Goal: Find specific page/section: Find specific page/section

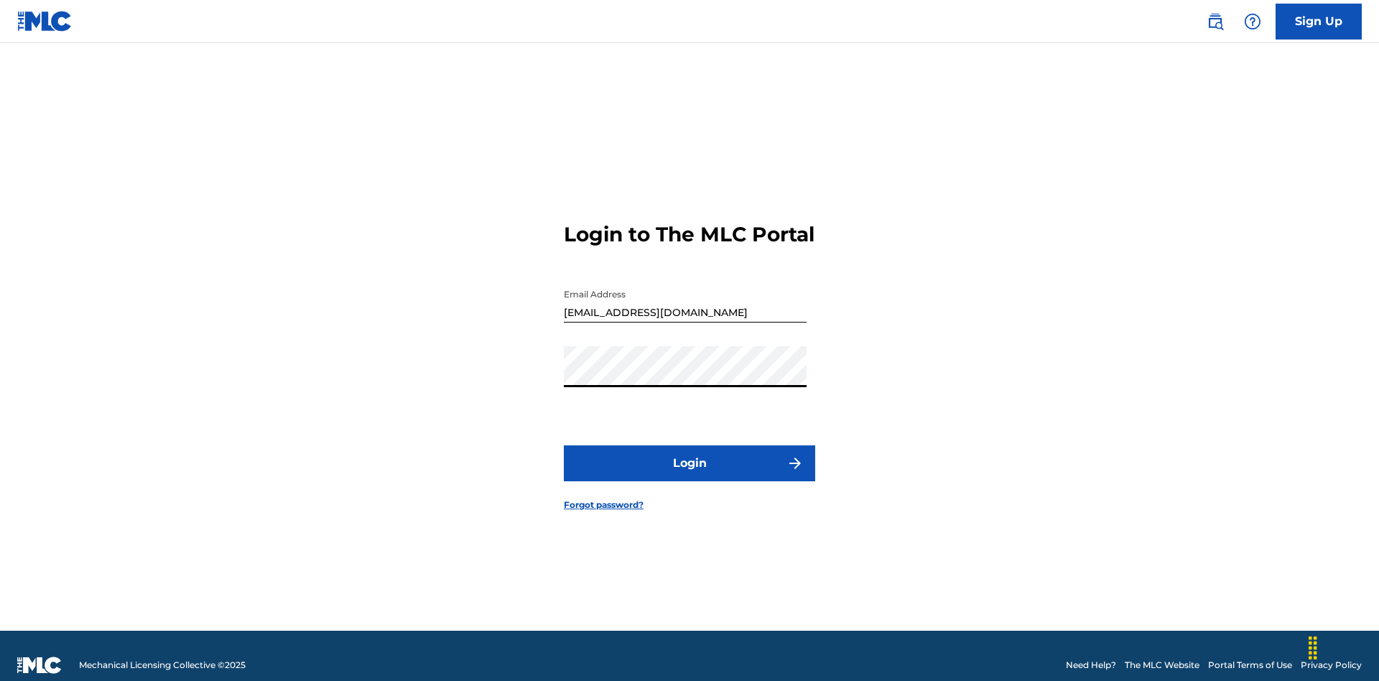
scroll to position [19, 0]
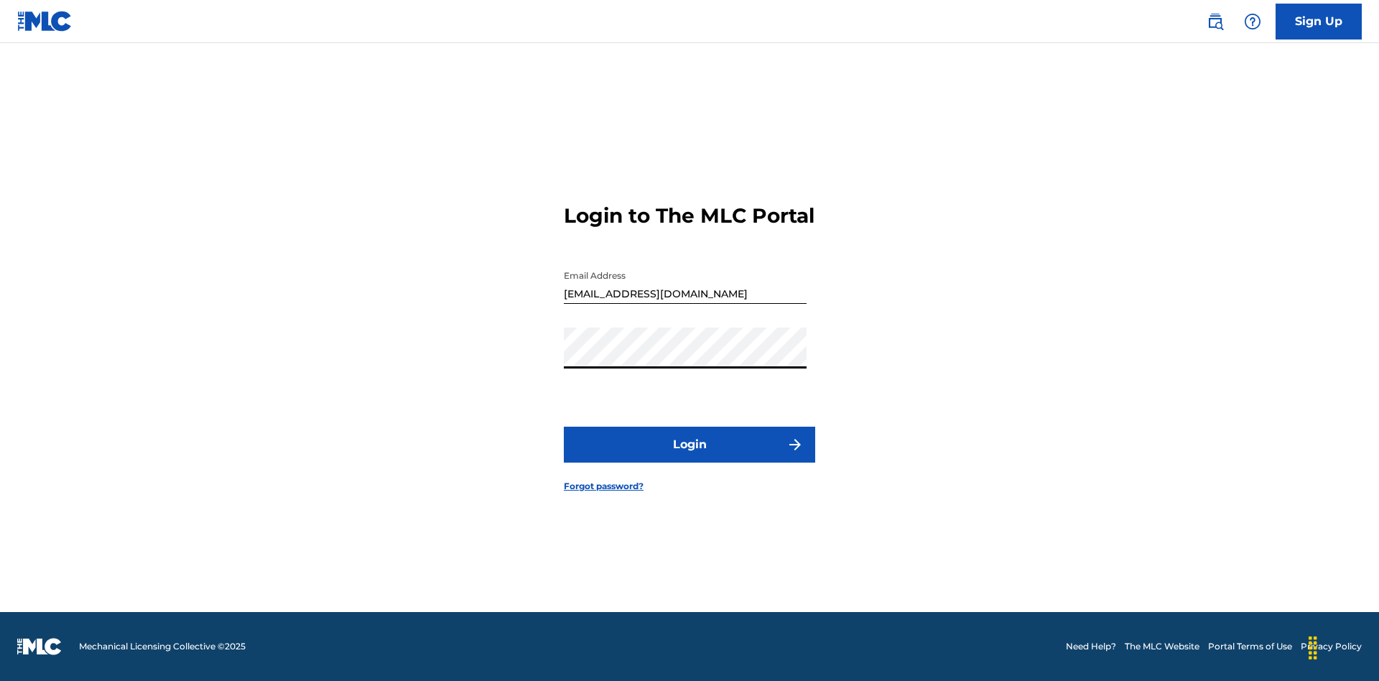
click at [689, 457] on button "Login" at bounding box center [689, 445] width 251 height 36
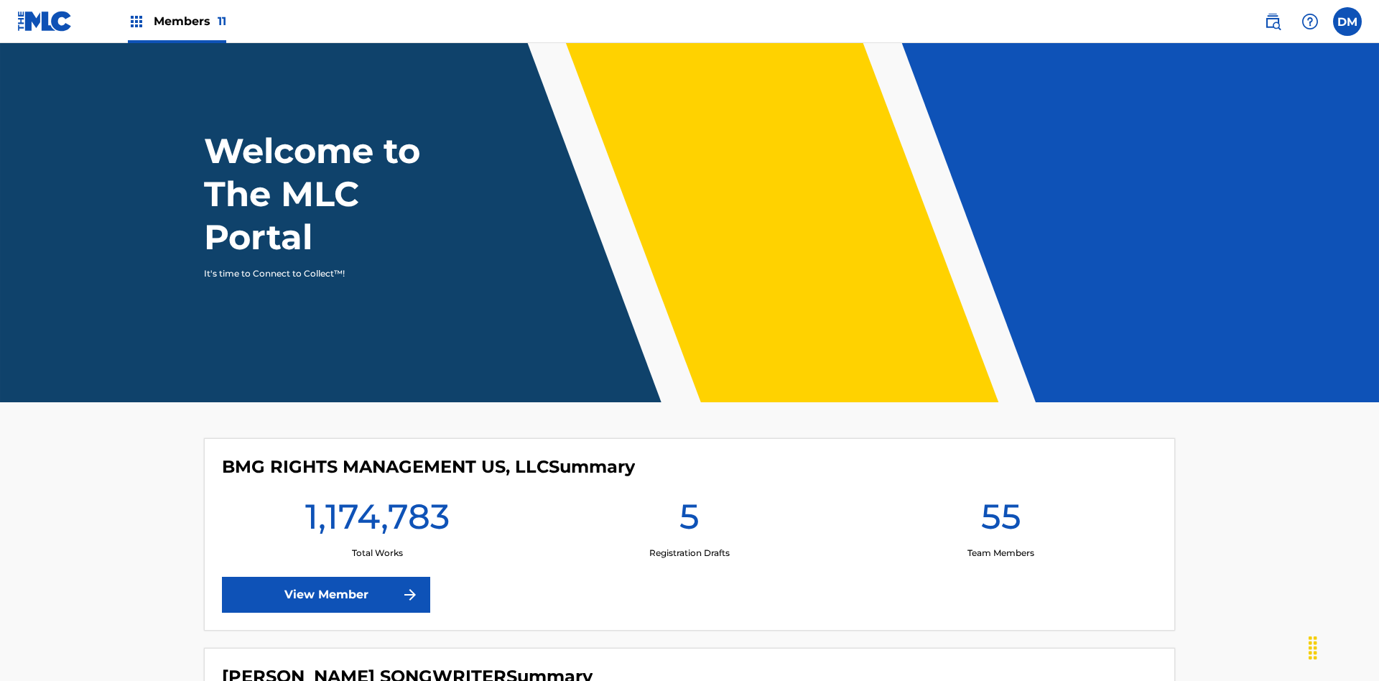
click at [177, 21] on span "Members 11" at bounding box center [190, 21] width 73 height 17
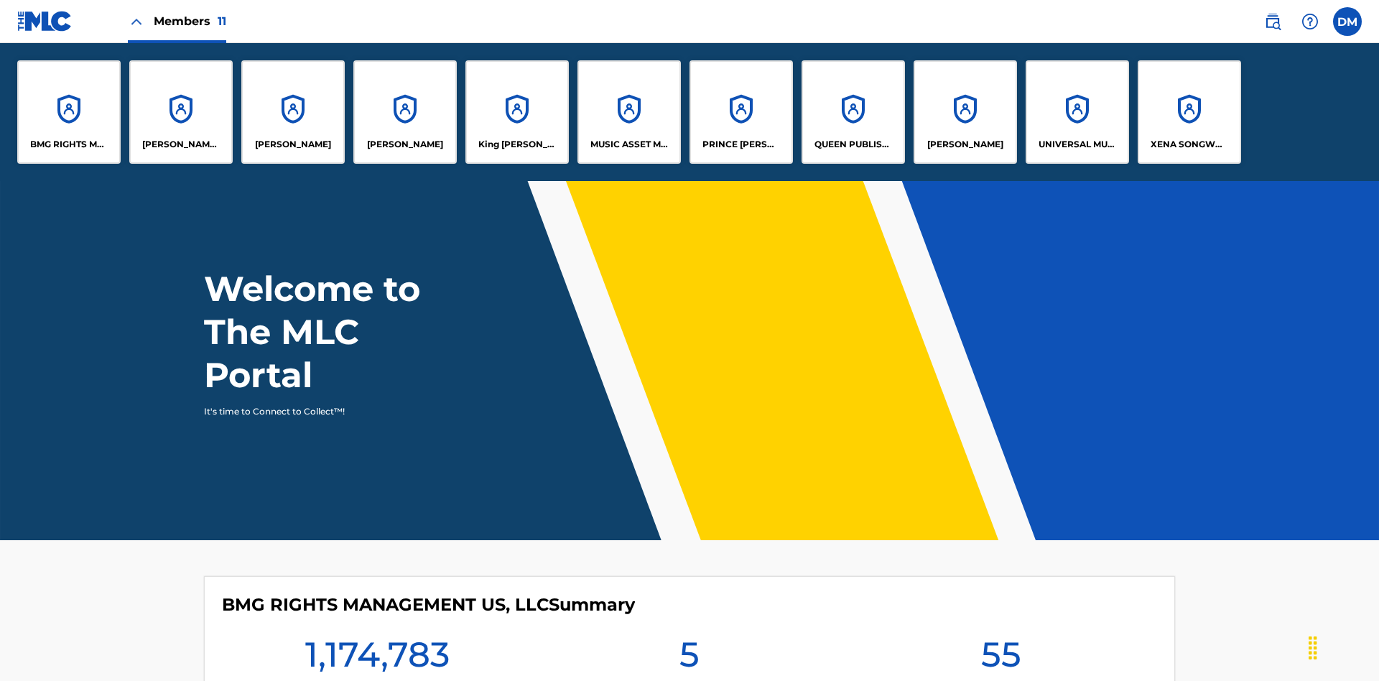
click at [1077, 144] on p "UNIVERSAL MUSIC PUB GROUP" at bounding box center [1077, 144] width 78 height 13
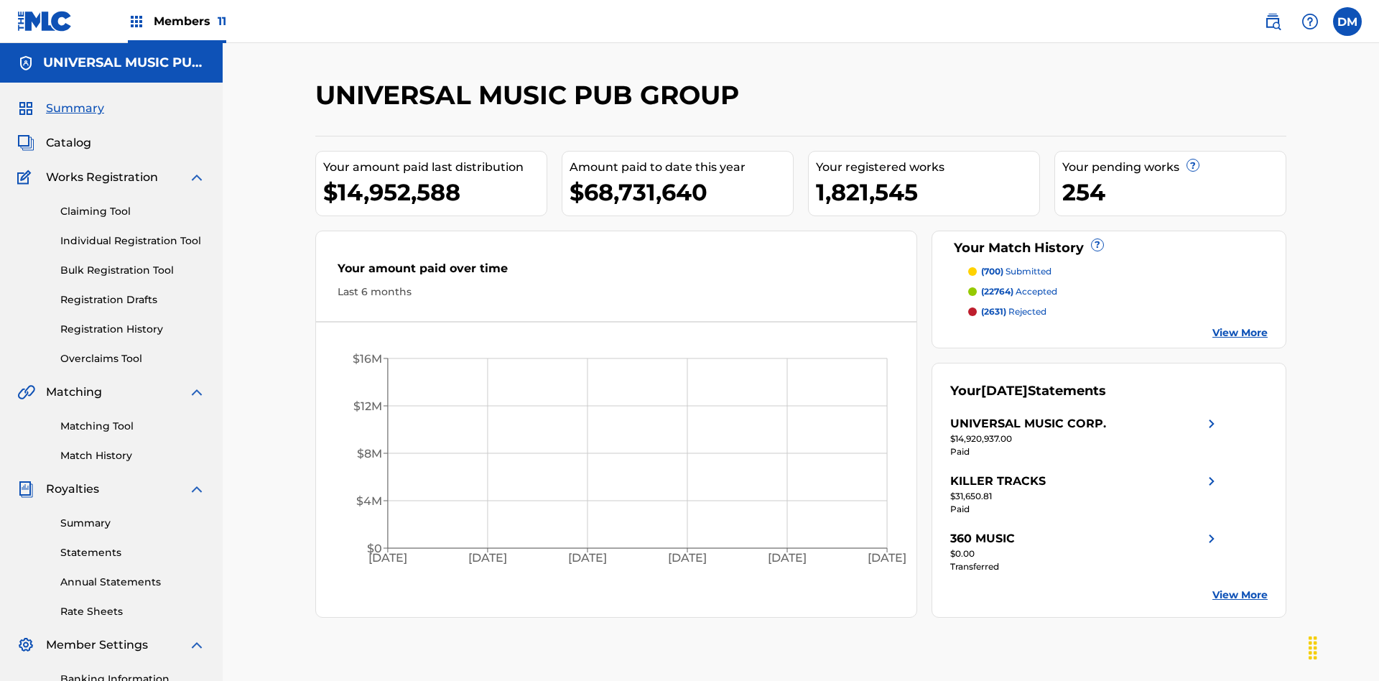
click at [68, 134] on span "Catalog" at bounding box center [68, 142] width 45 height 17
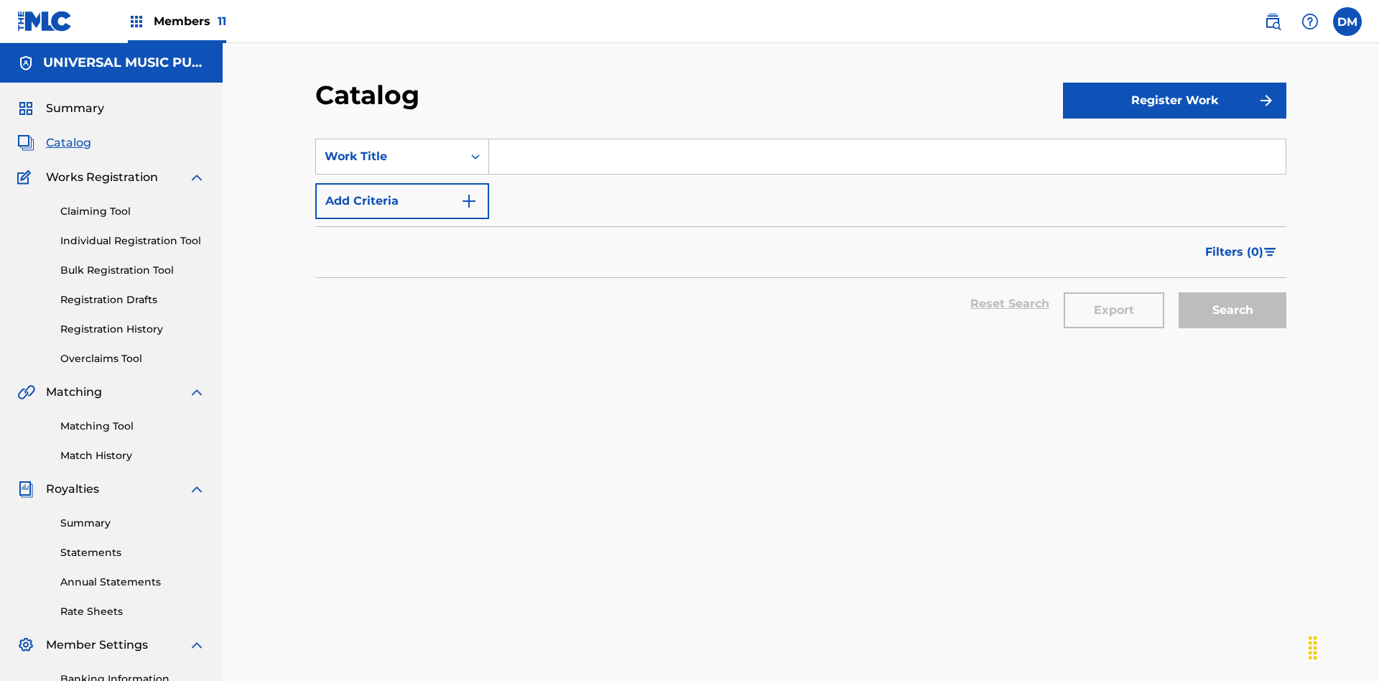
click at [1235, 243] on span "Filters ( 0 )" at bounding box center [1234, 251] width 58 height 17
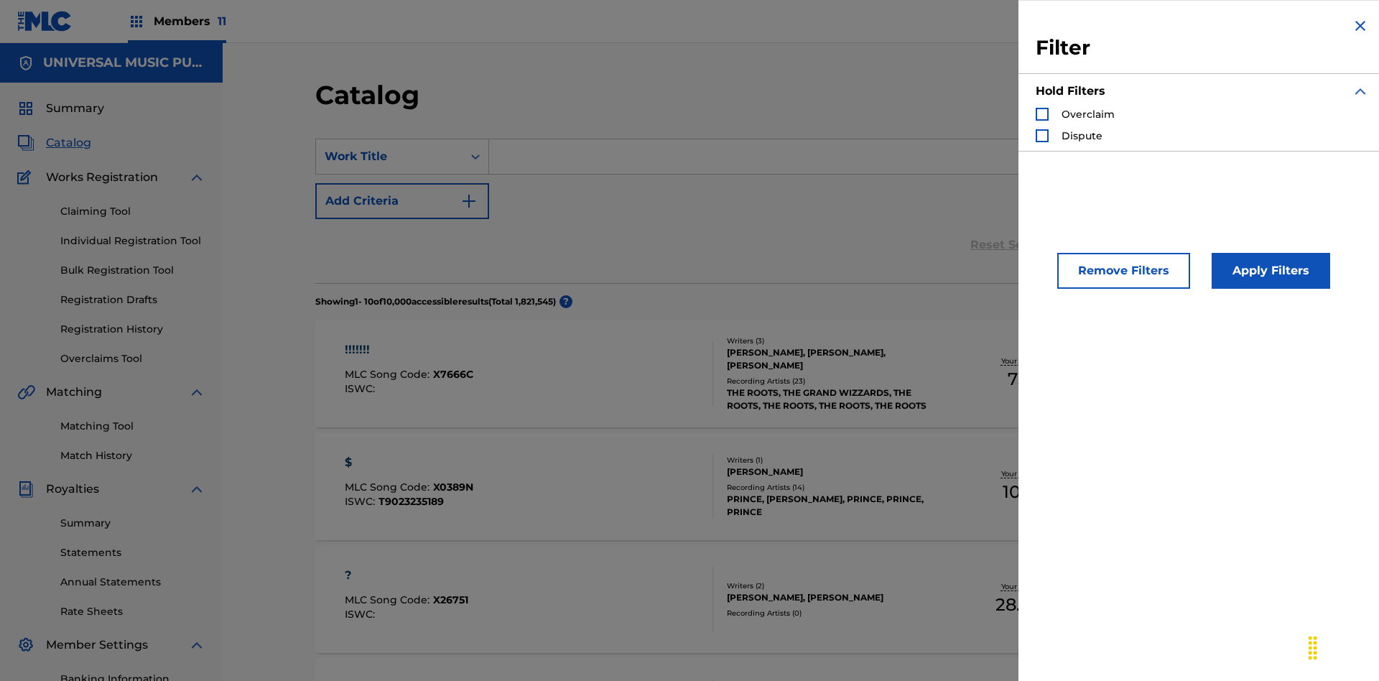
click at [1042, 114] on div "Search Form" at bounding box center [1042, 114] width 13 height 13
click at [1268, 271] on button "Apply Filters" at bounding box center [1271, 271] width 118 height 36
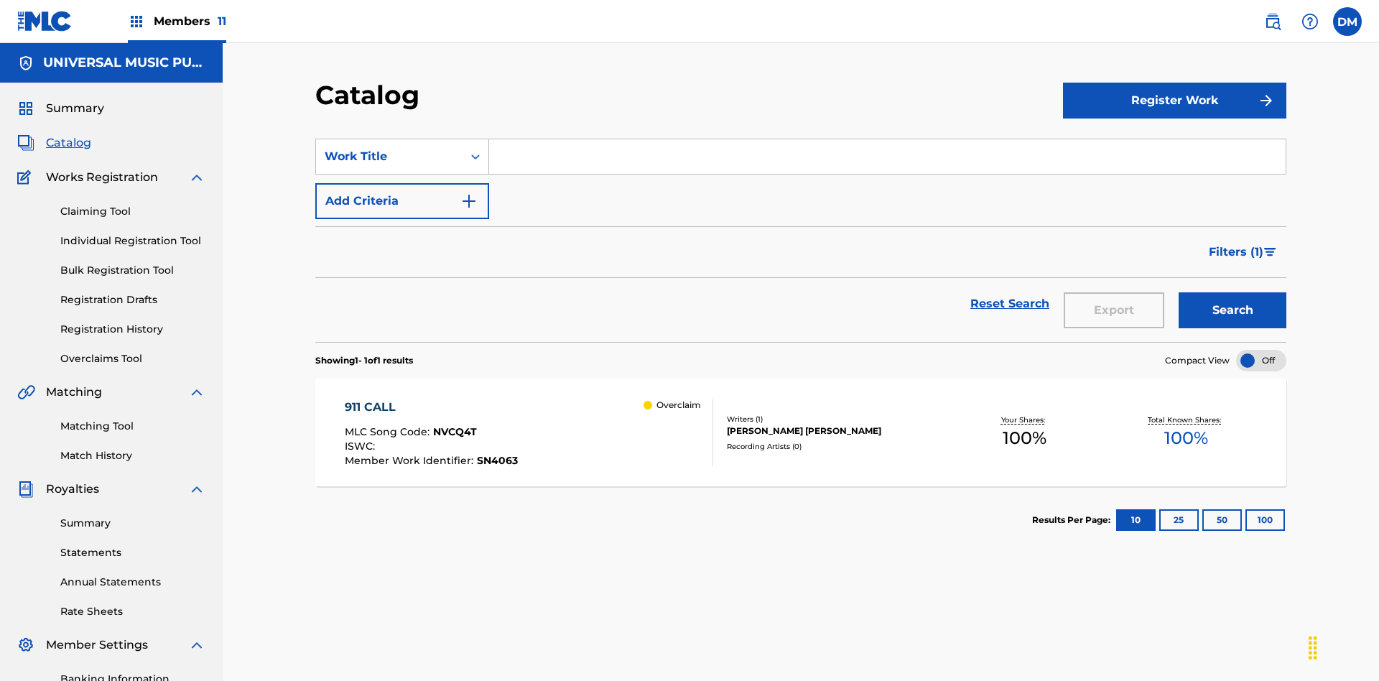
click at [1235, 243] on span "Filters ( 1 )" at bounding box center [1236, 251] width 55 height 17
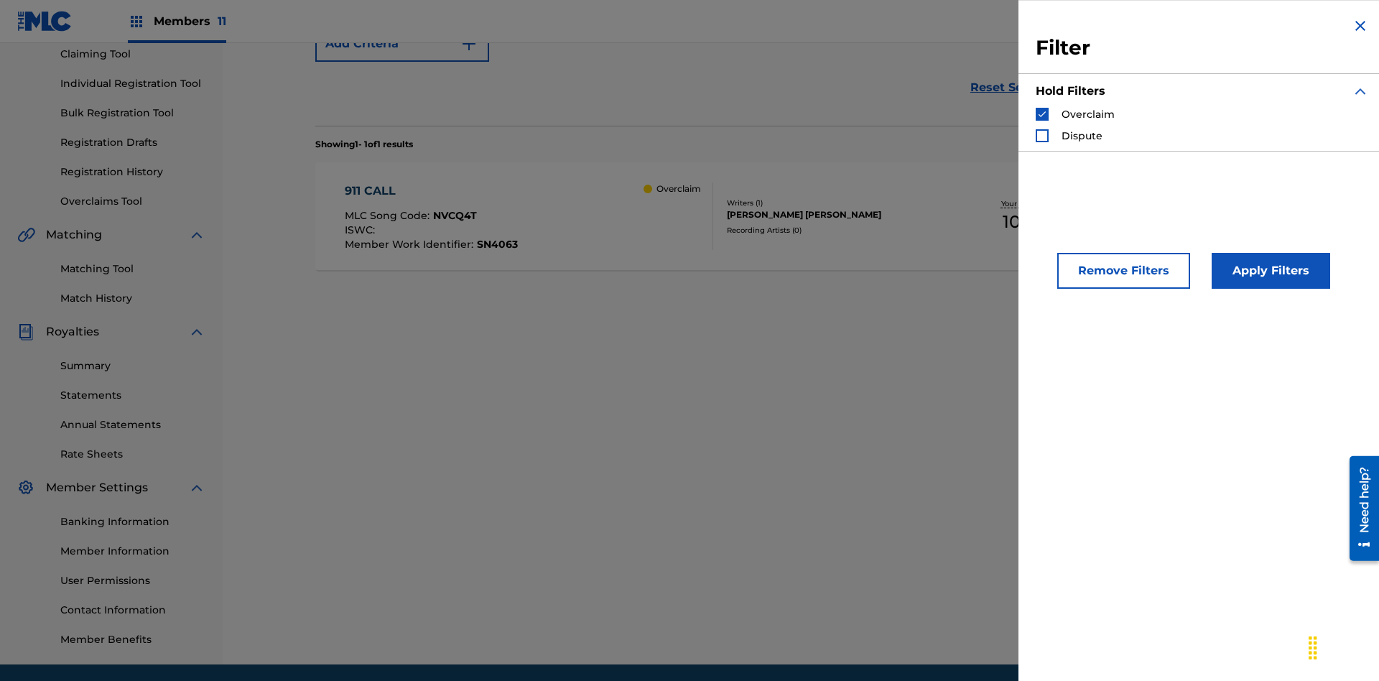
click at [1042, 114] on img "Search Form" at bounding box center [1042, 114] width 10 height 10
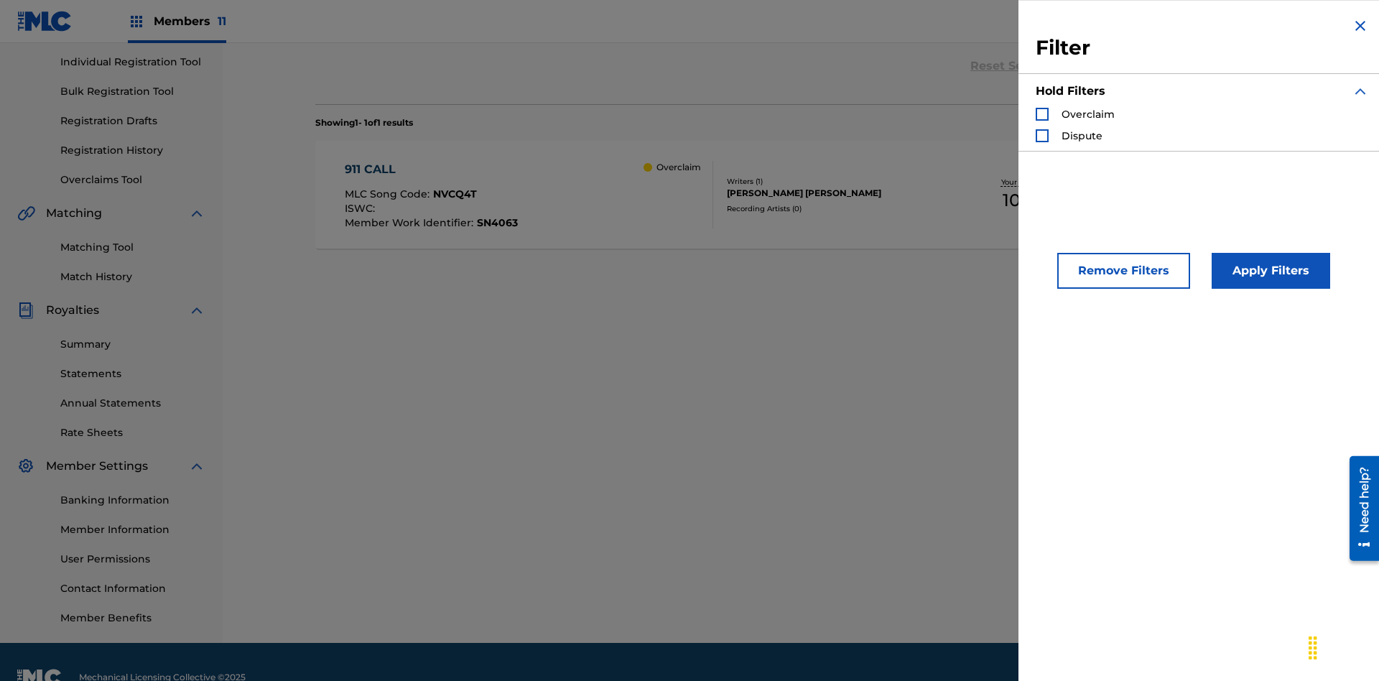
click at [1042, 136] on div "Search Form" at bounding box center [1042, 135] width 13 height 13
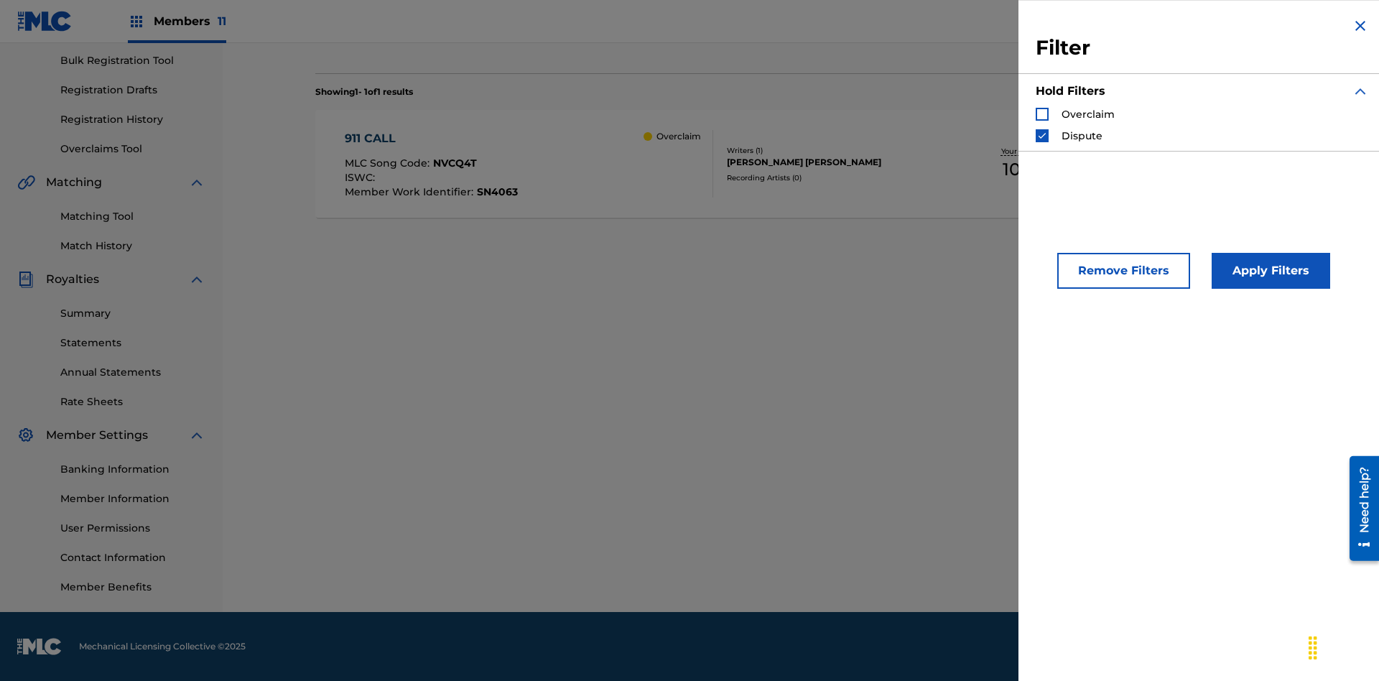
click at [1268, 271] on button "Apply Filters" at bounding box center [1271, 271] width 118 height 36
